Goal: Information Seeking & Learning: Learn about a topic

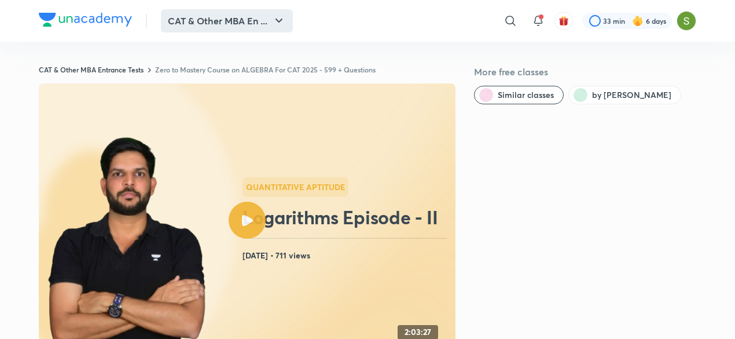
click at [272, 22] on icon "button" at bounding box center [279, 21] width 14 height 14
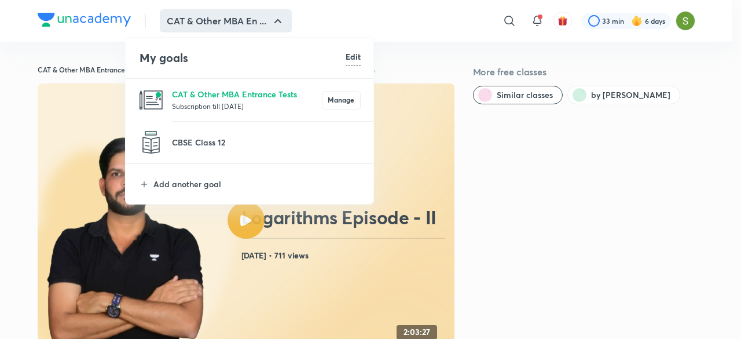
click at [220, 100] on p "Subscription till [DATE]" at bounding box center [247, 106] width 150 height 12
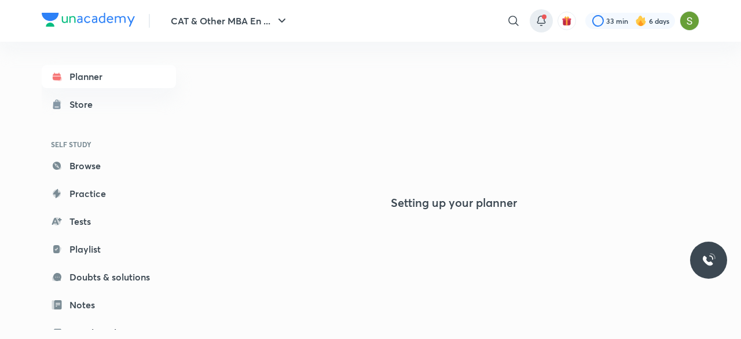
click at [542, 17] on span at bounding box center [544, 16] width 5 height 5
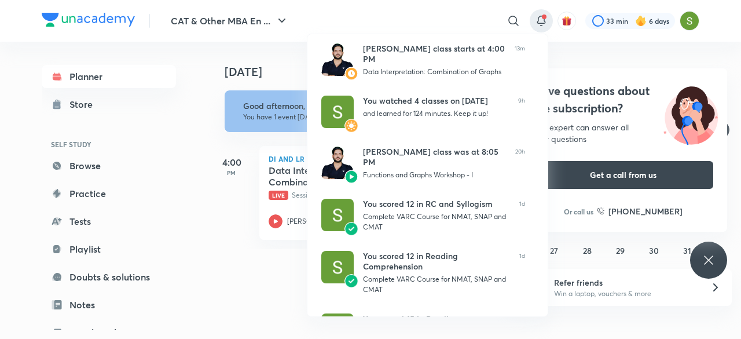
click at [226, 200] on div at bounding box center [370, 169] width 741 height 339
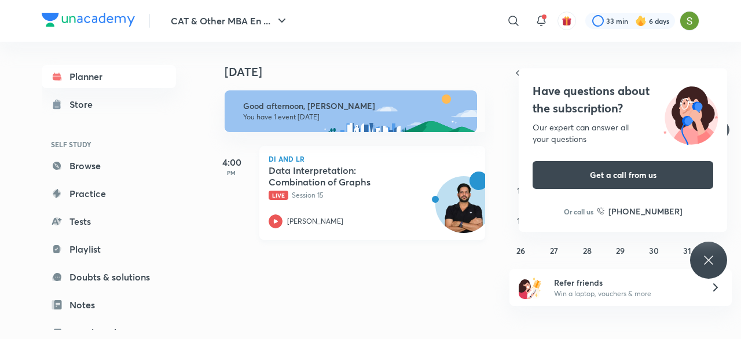
click at [354, 203] on div "Data Interpretation: Combination of Graphs Live Session 15 [PERSON_NAME]" at bounding box center [360, 196] width 182 height 64
